Goal: Task Accomplishment & Management: Use online tool/utility

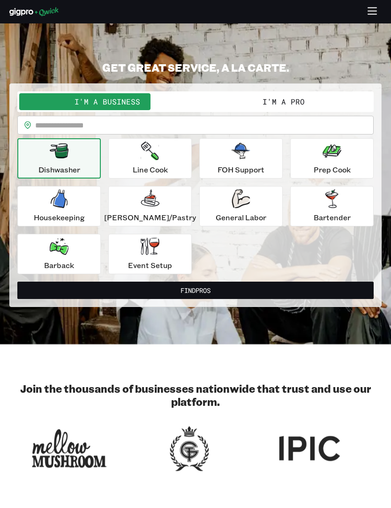
click at [300, 97] on button "I'm a Pro" at bounding box center [284, 101] width 176 height 17
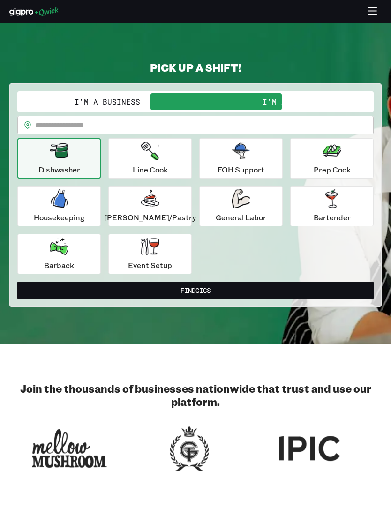
click at [272, 120] on input "text" at bounding box center [204, 125] width 339 height 19
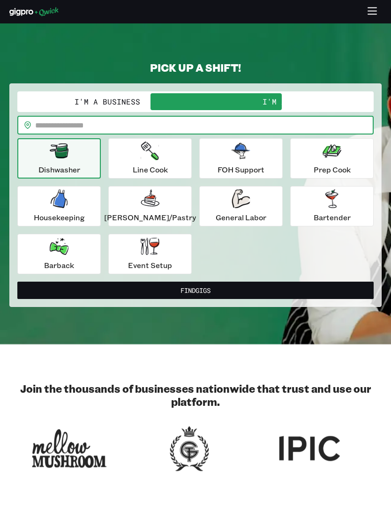
click at [314, 205] on div "Bartender" at bounding box center [332, 206] width 37 height 34
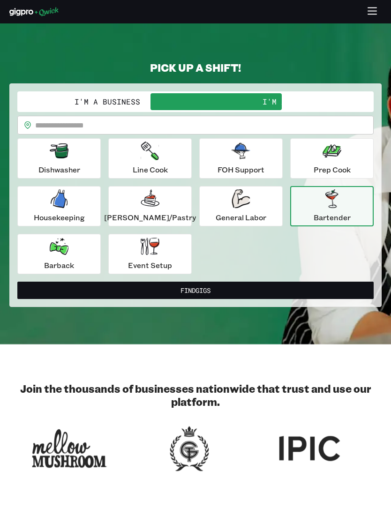
click at [105, 126] on input "text" at bounding box center [204, 125] width 339 height 19
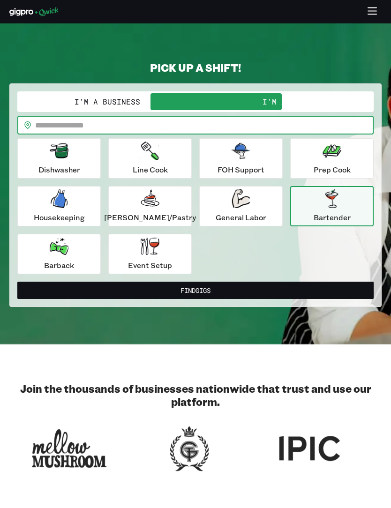
type input "*****"
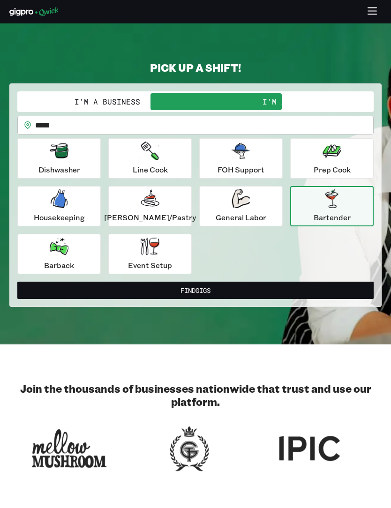
click at [114, 286] on button "Find Gigs" at bounding box center [195, 290] width 356 height 17
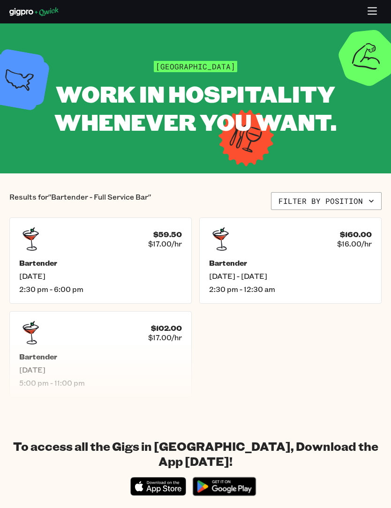
click at [54, 239] on div "$59.50 $17.00/hr" at bounding box center [100, 238] width 163 height 23
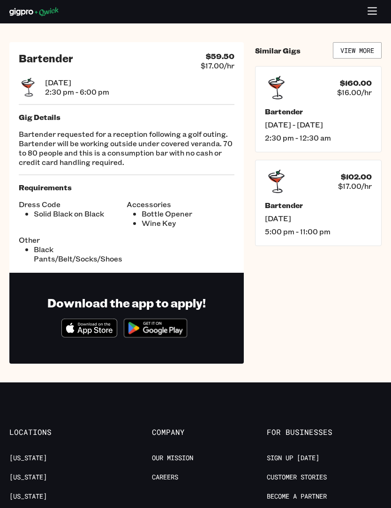
click at [91, 326] on icon "Download on the App Store" at bounding box center [89, 328] width 55 height 18
click at [362, 43] on link "View More" at bounding box center [357, 50] width 49 height 16
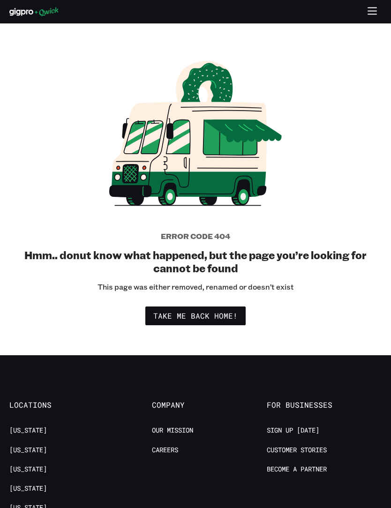
click at [183, 307] on link "Take me back home!" at bounding box center [195, 316] width 100 height 19
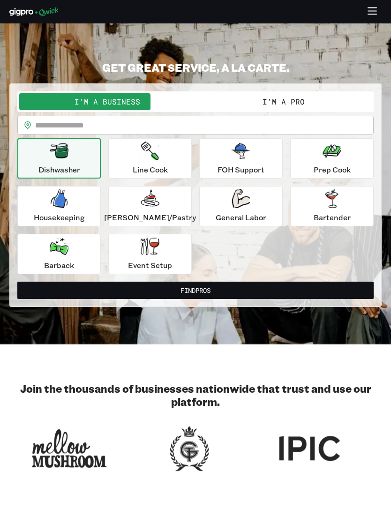
click at [309, 98] on button "I'm a Pro" at bounding box center [284, 101] width 176 height 17
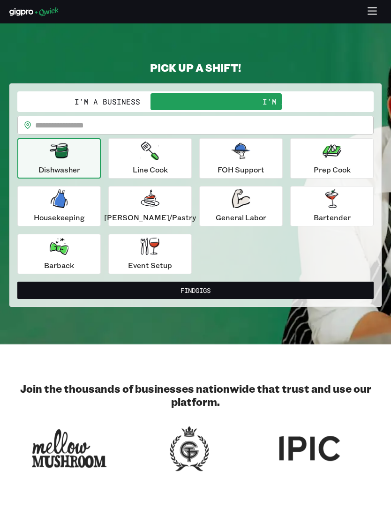
click at [314, 206] on div "Bartender" at bounding box center [332, 206] width 37 height 34
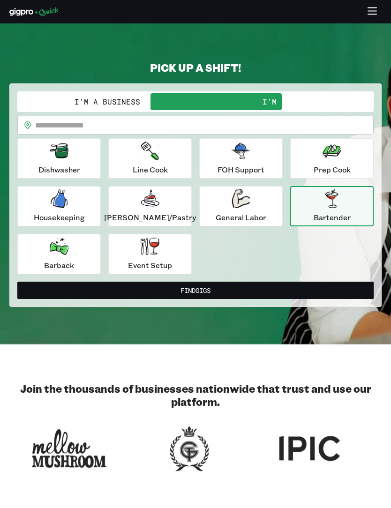
click at [113, 291] on button "Find Gigs" at bounding box center [195, 290] width 356 height 17
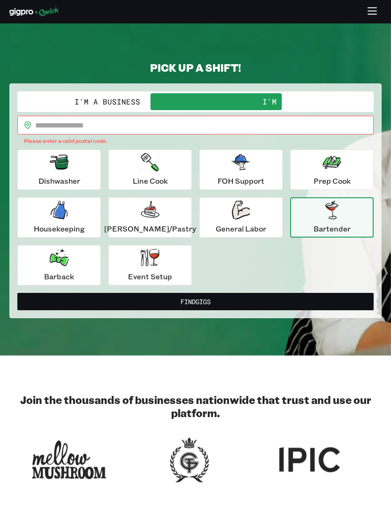
click at [121, 300] on button "Find Gigs" at bounding box center [195, 301] width 356 height 17
click at [308, 127] on input "text" at bounding box center [204, 125] width 339 height 19
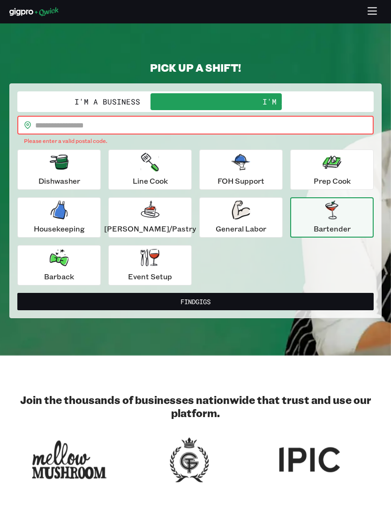
type input "*****"
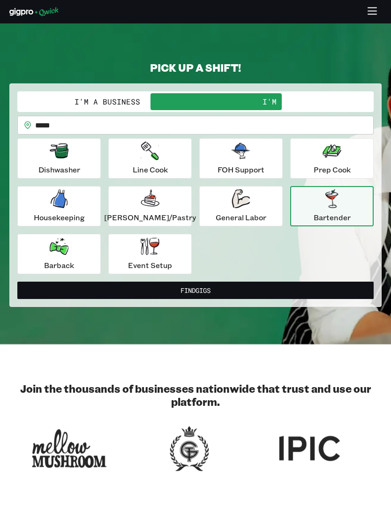
click at [159, 297] on button "Find Gigs" at bounding box center [195, 290] width 356 height 17
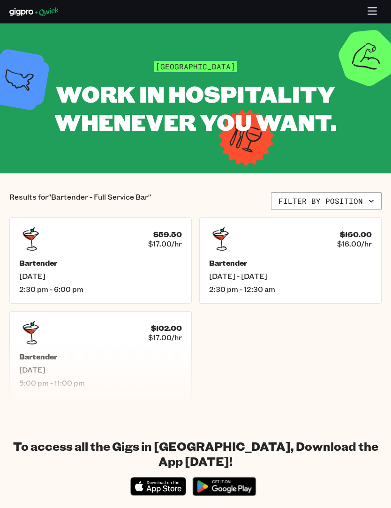
click at [65, 350] on div "$102.00 $17.00/hr Bartender [DATE] 5:00 pm - 11:00 pm" at bounding box center [100, 354] width 182 height 86
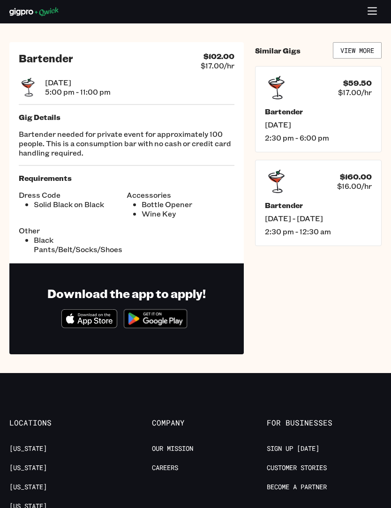
click at [64, 161] on div "Bartender $102.00 $17.00/hr [DATE] 5:00 pm - 11:00 pm Gig Details Bartender nee…" at bounding box center [126, 152] width 234 height 221
click at [47, 86] on span "[DATE]" at bounding box center [78, 82] width 66 height 9
click at [99, 194] on span "Dress Code" at bounding box center [73, 194] width 108 height 9
click at [336, 185] on div "$160.00 $16.00/hr" at bounding box center [318, 181] width 107 height 23
click at [340, 119] on div "Bartender [DATE] 2:30 pm - 6:00 pm" at bounding box center [318, 125] width 107 height 36
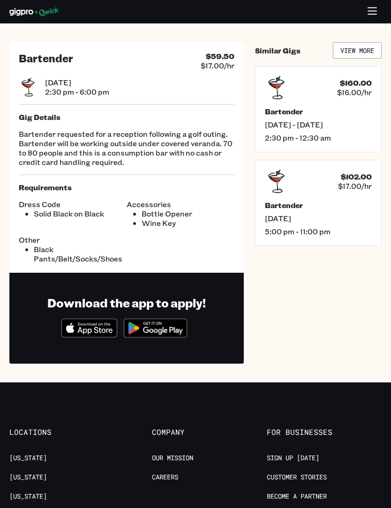
click at [139, 316] on img at bounding box center [155, 328] width 73 height 28
